Goal: Task Accomplishment & Management: Use online tool/utility

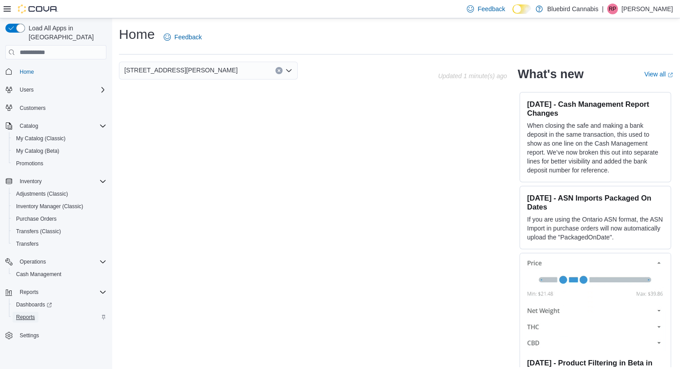
click at [31, 312] on span "Reports" at bounding box center [25, 317] width 19 height 11
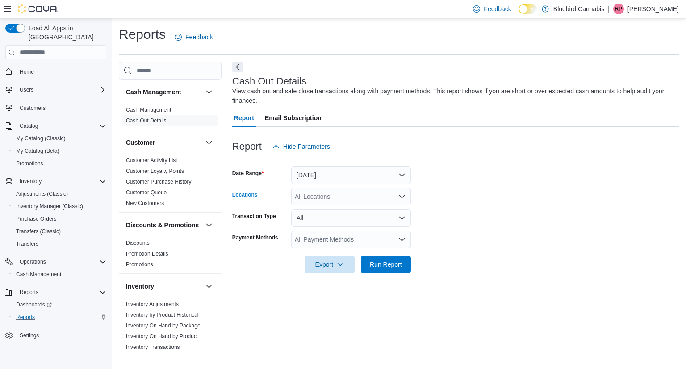
click at [326, 200] on div "All Locations" at bounding box center [351, 197] width 120 height 18
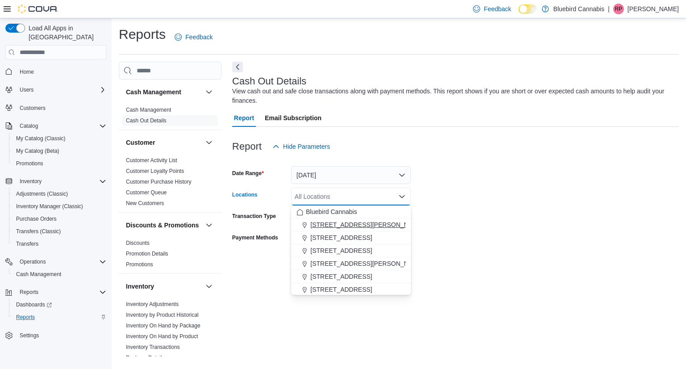
click at [357, 225] on div "[STREET_ADDRESS][PERSON_NAME]" at bounding box center [351, 224] width 109 height 9
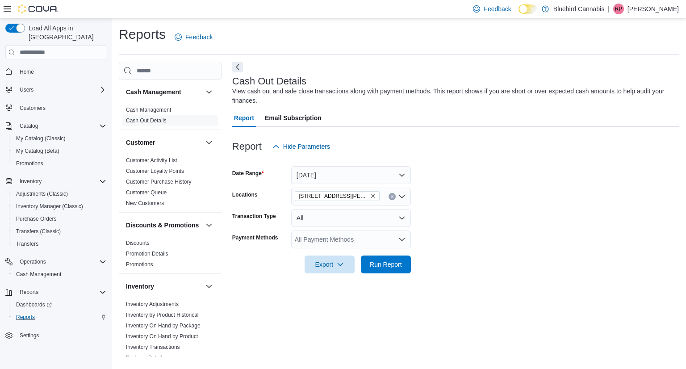
click at [558, 198] on form "Date Range [DATE] Locations [STREET_ADDRESS][PERSON_NAME] Transaction Type All …" at bounding box center [455, 214] width 447 height 118
click at [384, 263] on span "Run Report" at bounding box center [386, 264] width 32 height 9
